Goal: Transaction & Acquisition: Purchase product/service

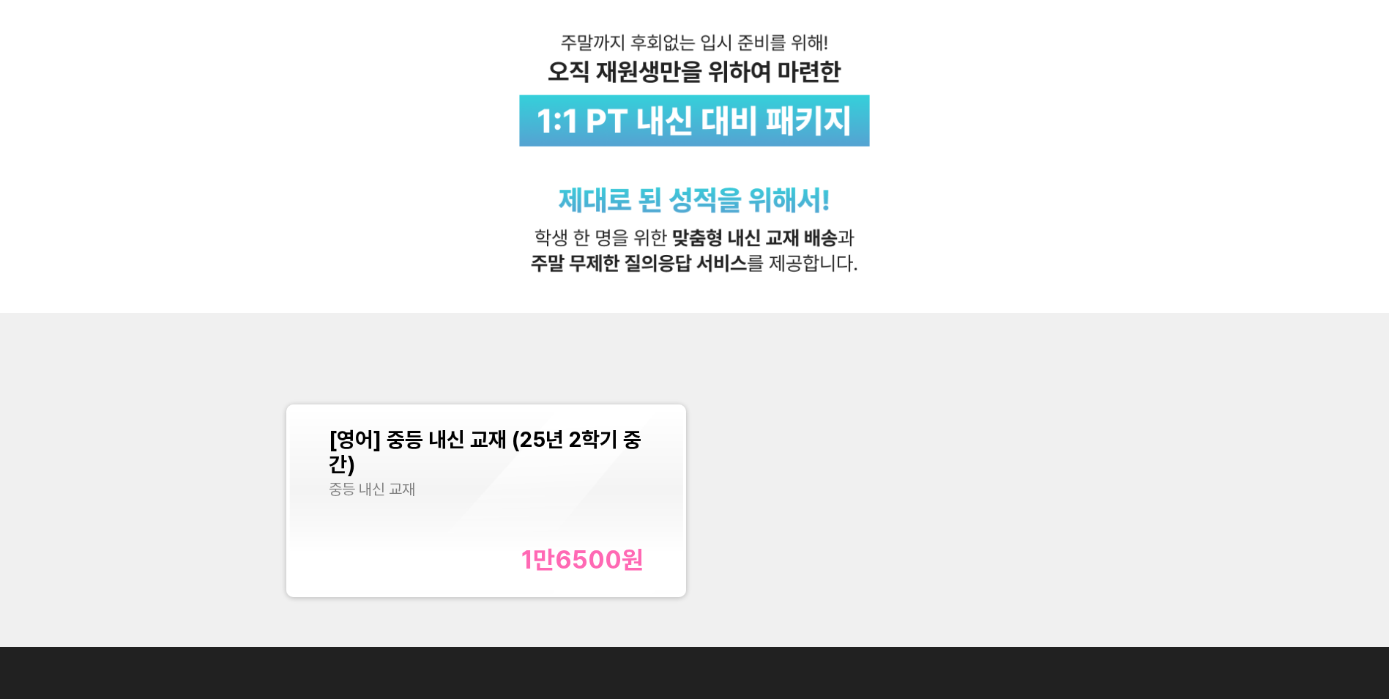
scroll to position [586, 0]
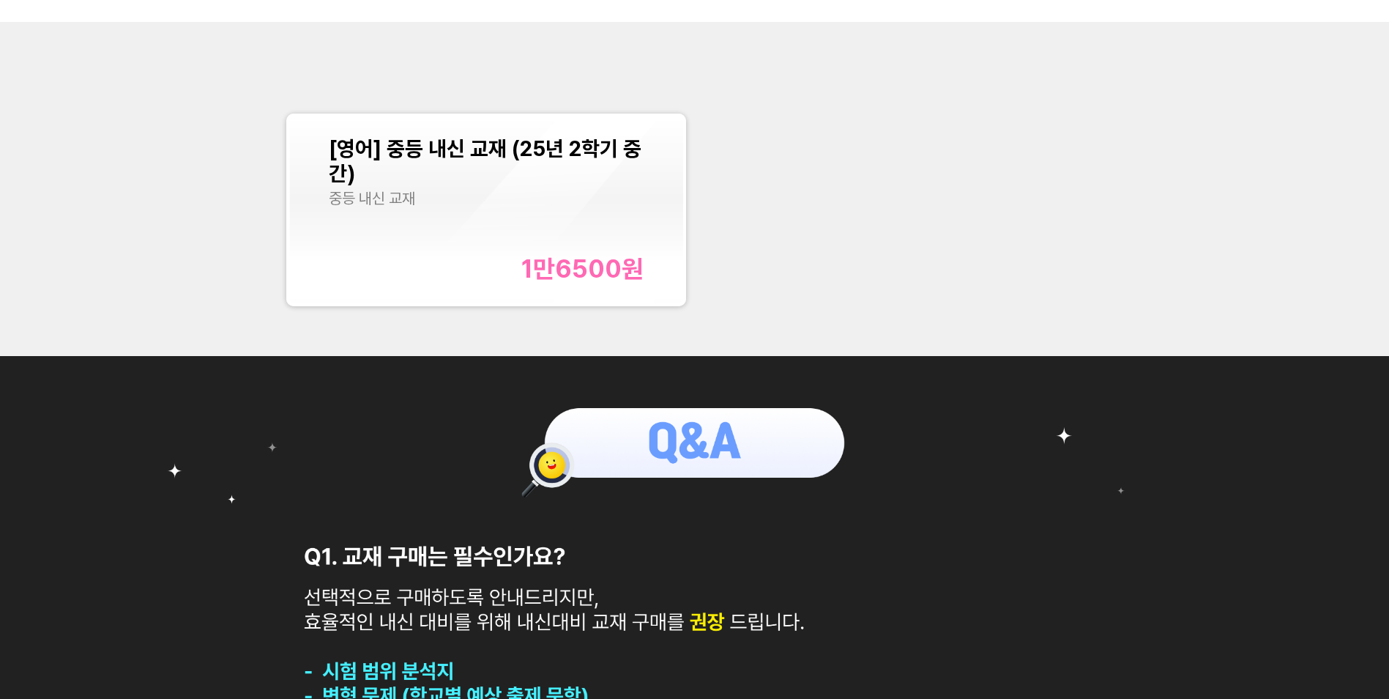
click at [623, 271] on div "1만6500 원" at bounding box center [582, 268] width 122 height 30
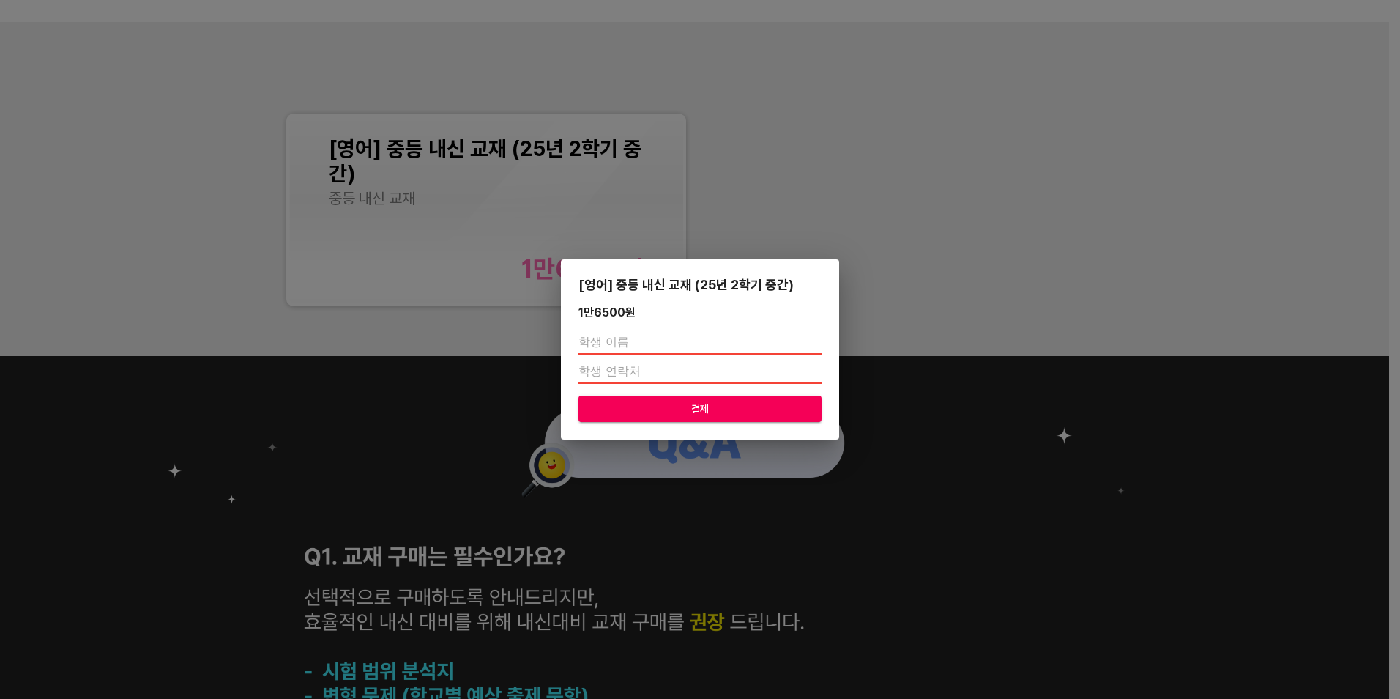
click at [662, 349] on input "text" at bounding box center [700, 342] width 243 height 23
type input "Q"
type input "[PERSON_NAME]"
click at [614, 367] on input "number" at bounding box center [700, 371] width 243 height 23
click at [814, 371] on input "1" at bounding box center [700, 371] width 243 height 23
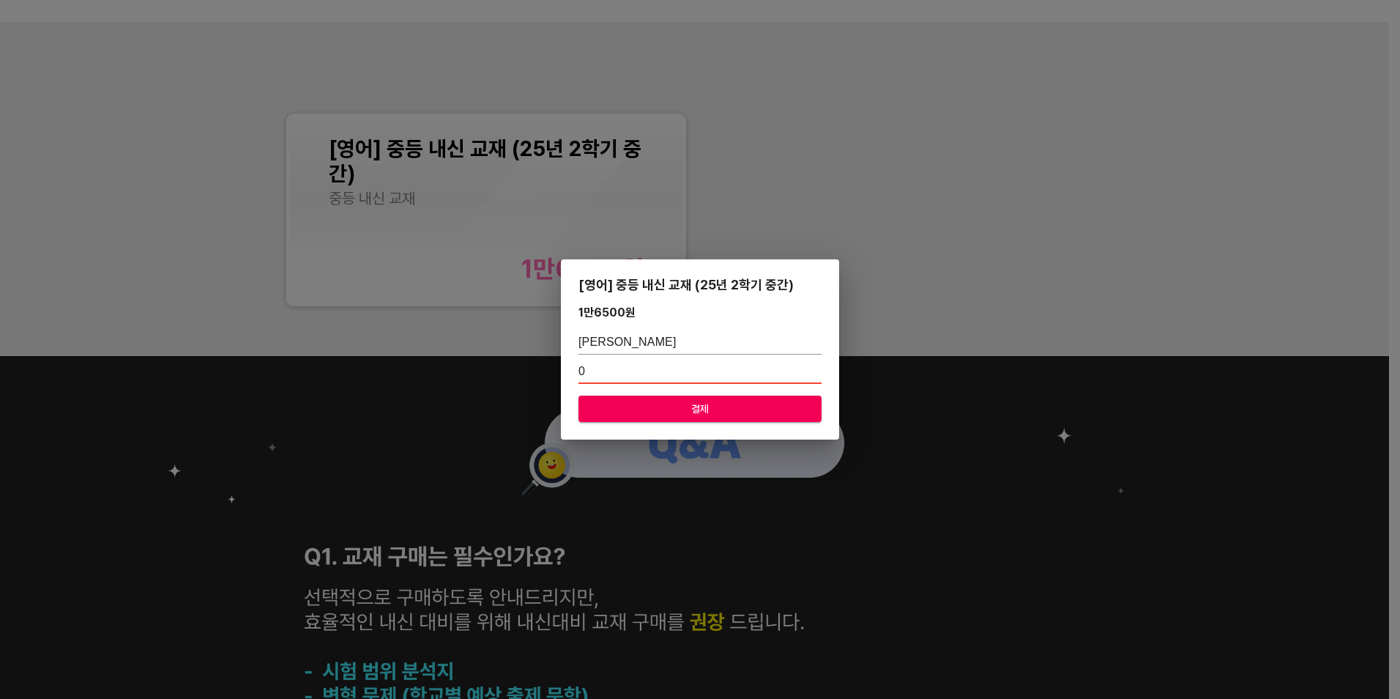
type input "0"
click at [815, 372] on input "0" at bounding box center [700, 371] width 243 height 23
click at [675, 364] on input "number" at bounding box center [700, 371] width 243 height 23
type input "01071103672"
click at [729, 398] on button "결제" at bounding box center [700, 408] width 243 height 27
